Goal: Task Accomplishment & Management: Check status

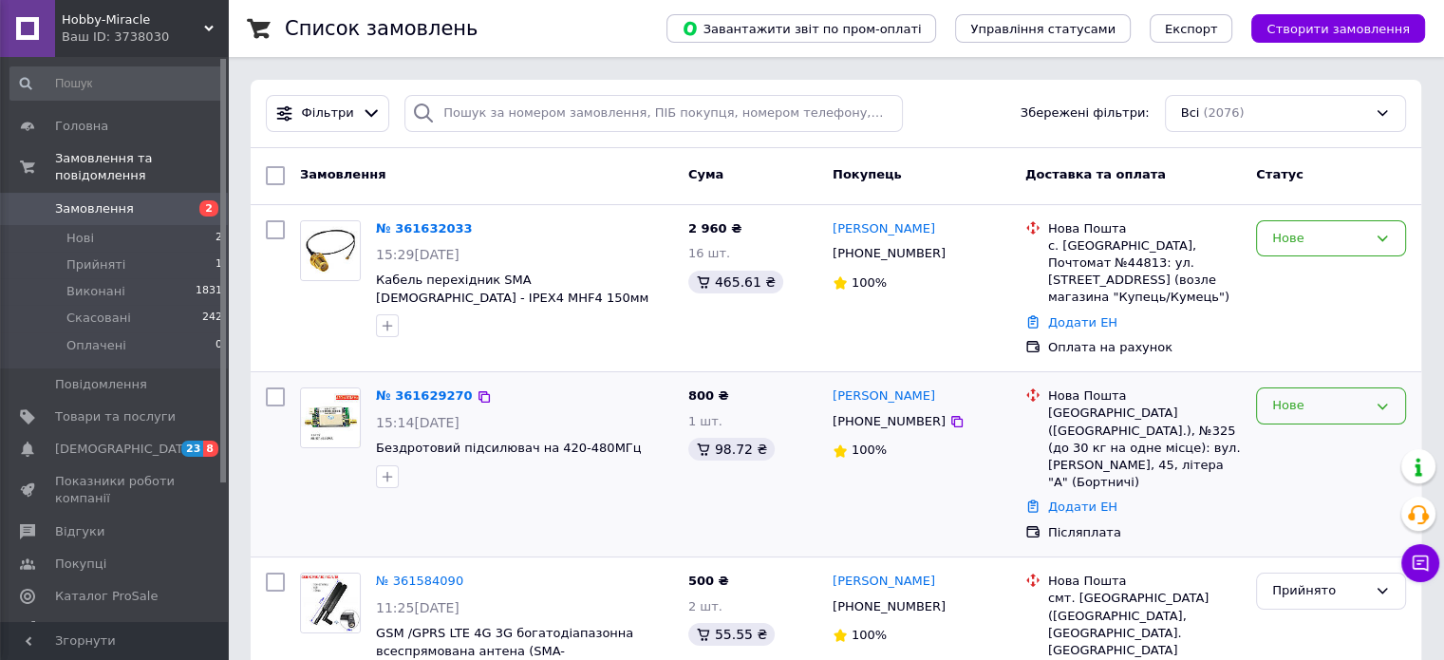
click at [1308, 407] on div "Нове" at bounding box center [1319, 406] width 95 height 20
click at [1296, 436] on li "Прийнято" at bounding box center [1331, 445] width 148 height 35
click at [1307, 233] on div "Нове" at bounding box center [1319, 239] width 95 height 20
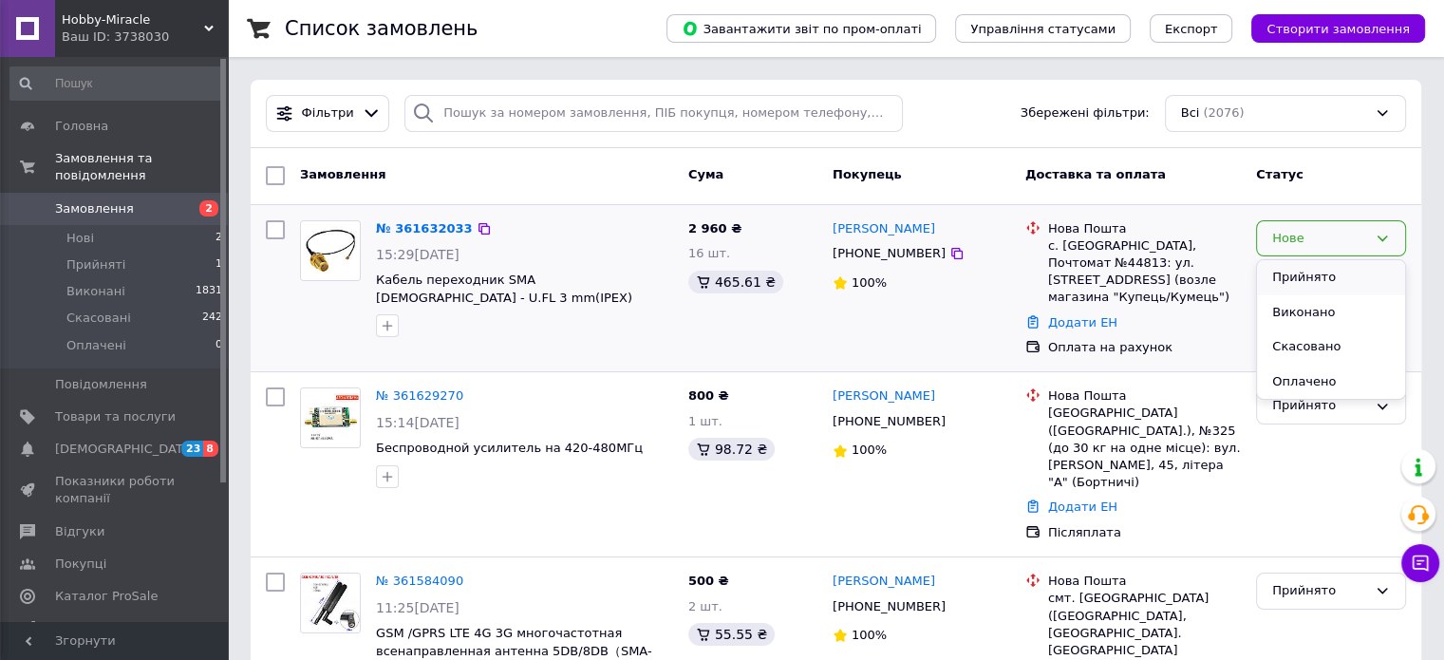
click at [1308, 272] on li "Прийнято" at bounding box center [1331, 277] width 148 height 35
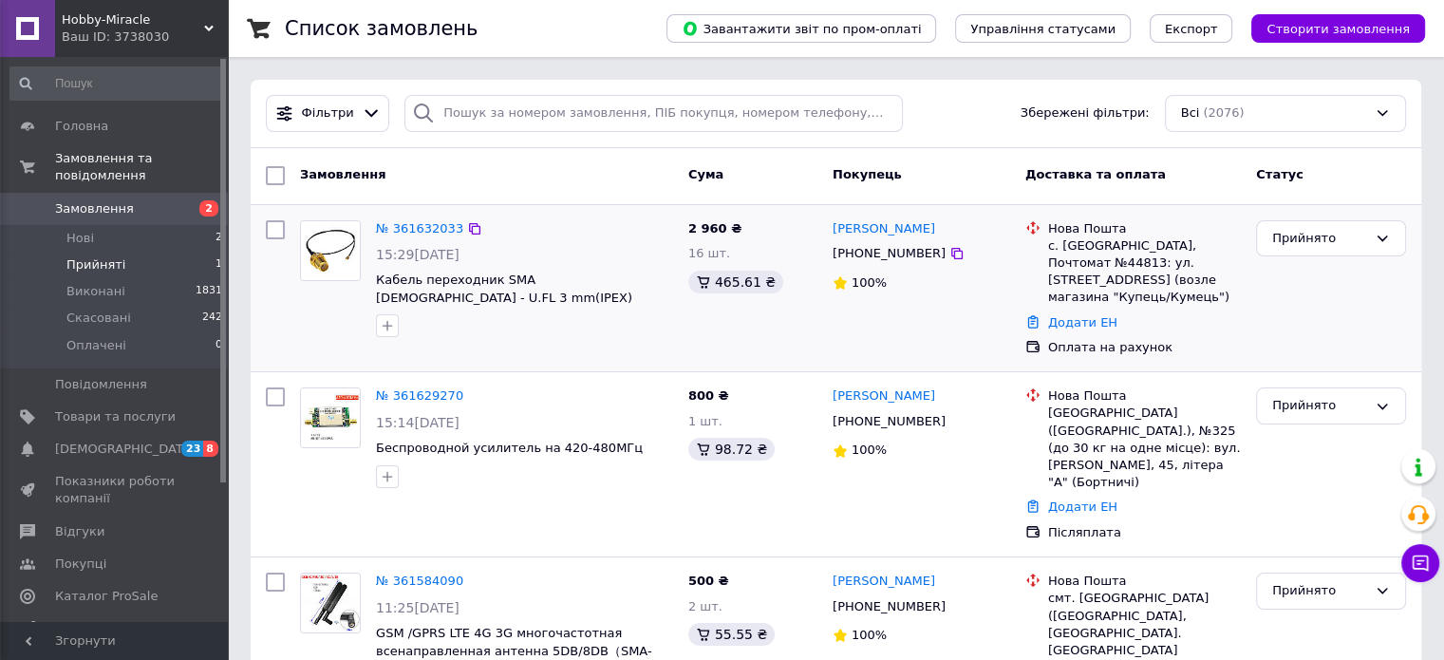
click at [92, 256] on span "Прийняті" at bounding box center [95, 264] width 59 height 17
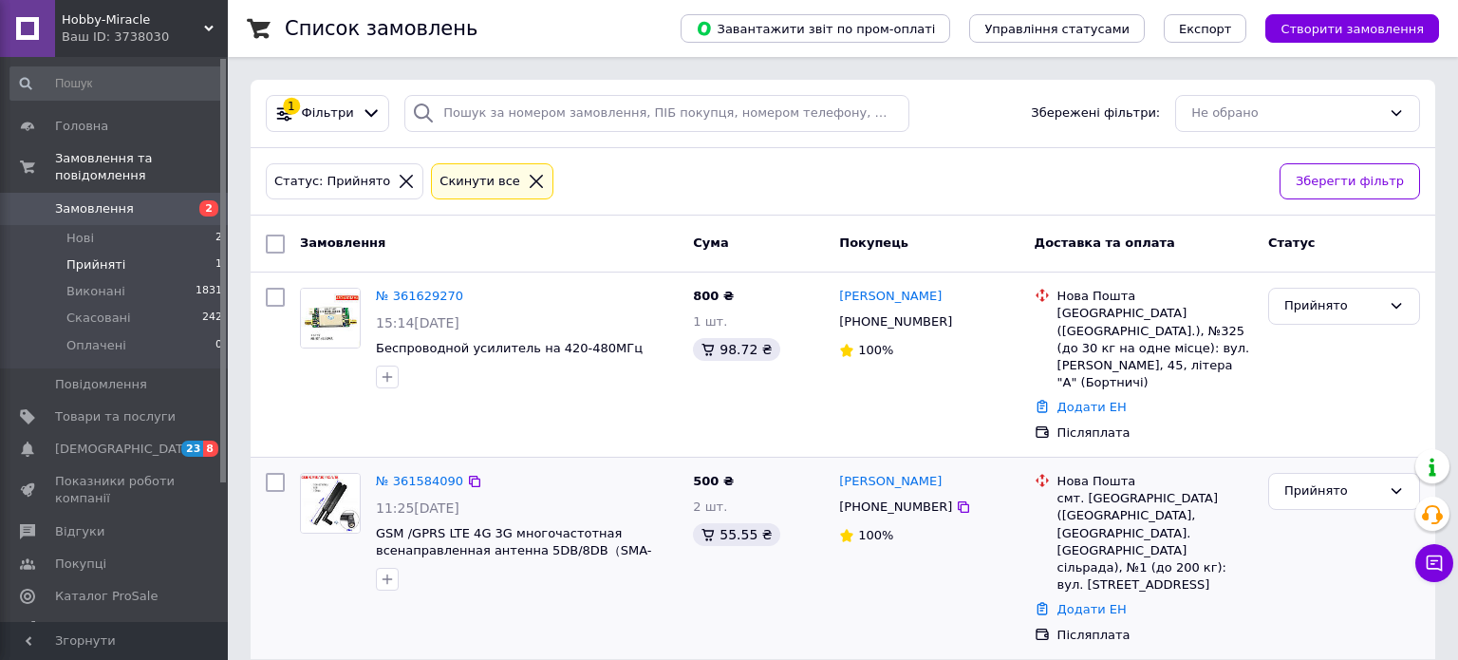
click at [330, 478] on img at bounding box center [330, 503] width 59 height 59
click at [416, 474] on link "№ 361584090" at bounding box center [419, 481] width 87 height 14
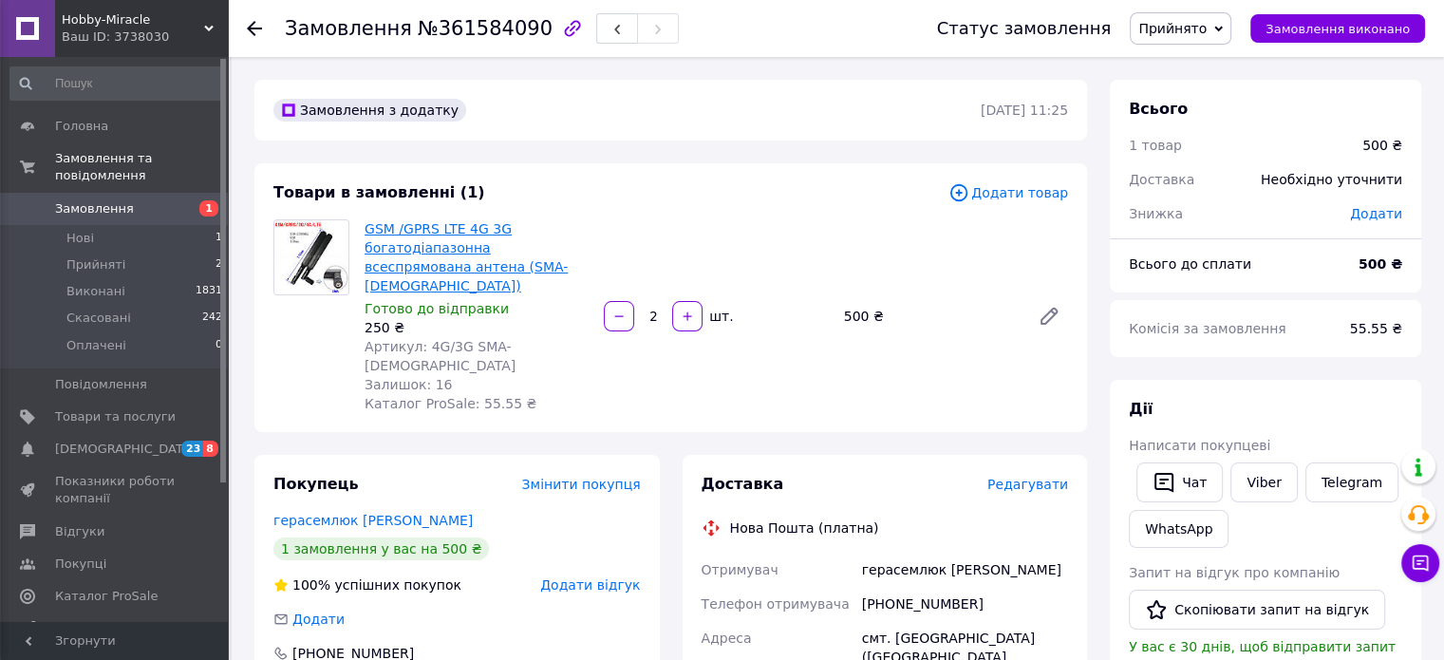
click at [414, 242] on link "GSM /GPRS LTE 4G 3G богатодіапазонна всеспрямована антена (SMA-[DEMOGRAPHIC_DAT…" at bounding box center [466, 257] width 203 height 72
